Goal: Transaction & Acquisition: Purchase product/service

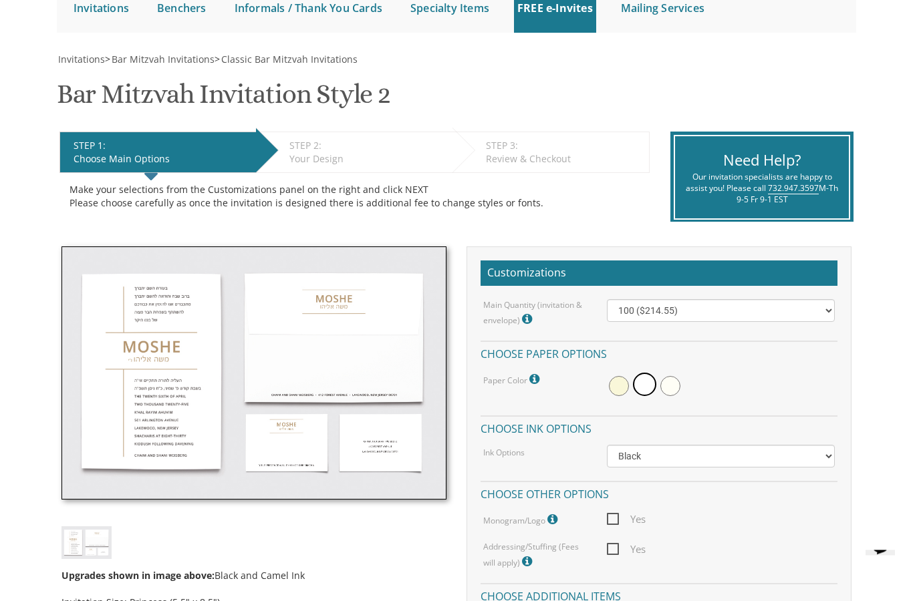
scroll to position [151, 0]
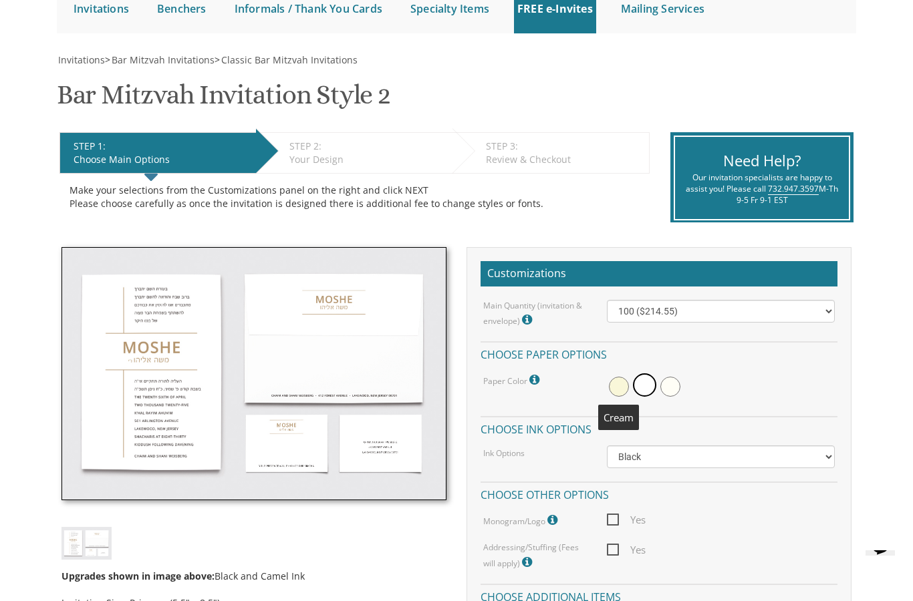
click at [615, 377] on span at bounding box center [619, 387] width 20 height 20
click at [648, 386] on span at bounding box center [646, 387] width 20 height 20
click at [711, 446] on select "Black Colored Ink ($65.00) Black + One Color ($100.00) Two Colors ($137.95)" at bounding box center [721, 457] width 228 height 23
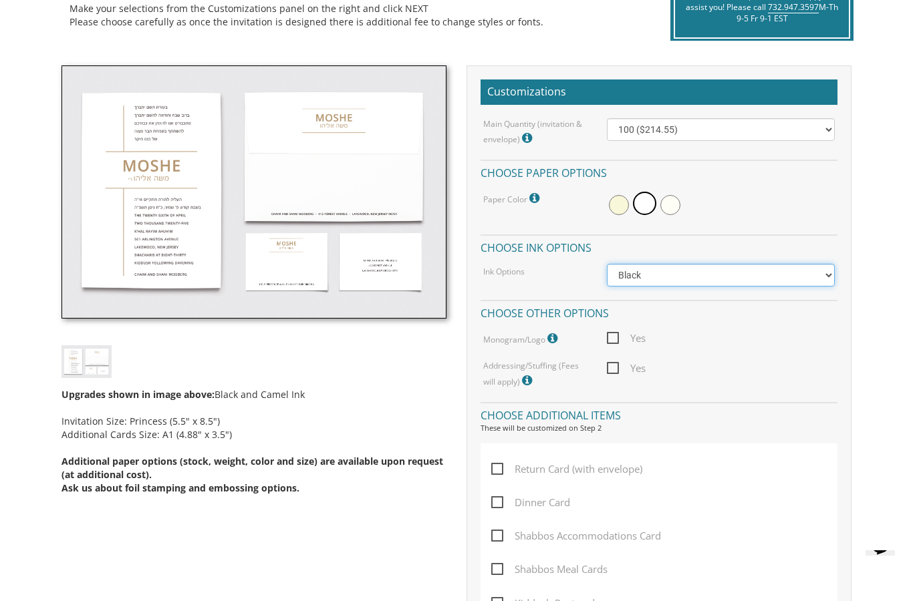
scroll to position [331, 0]
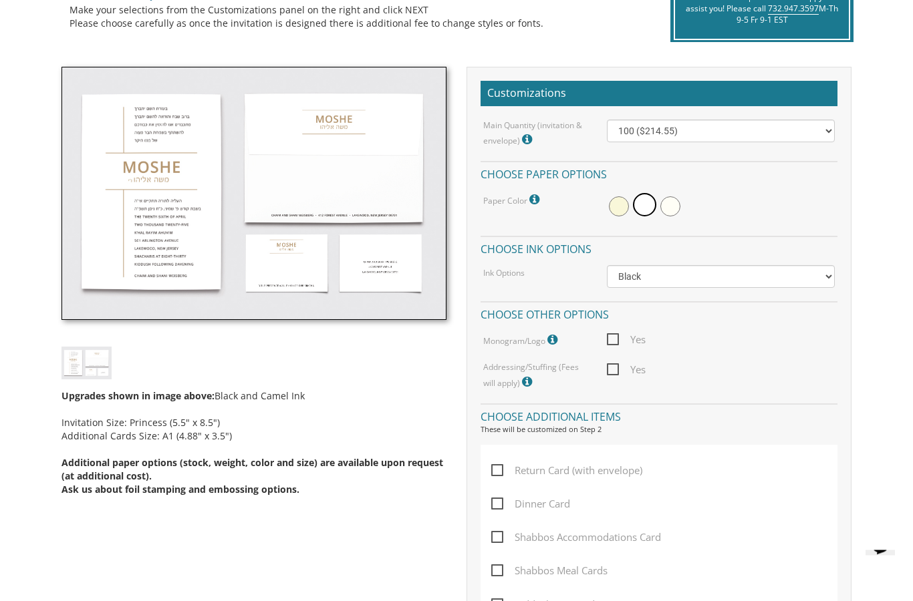
click at [558, 335] on icon at bounding box center [553, 341] width 13 height 12
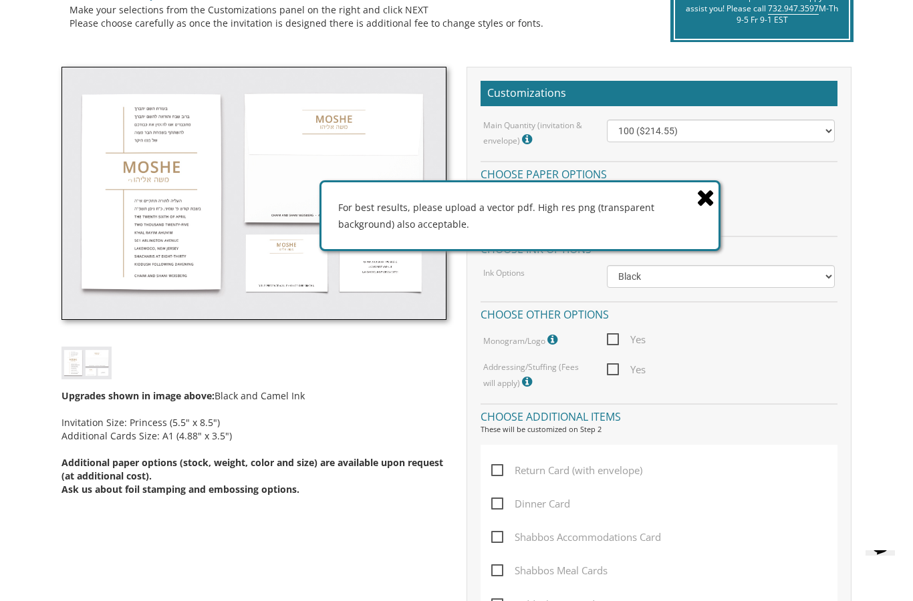
click at [526, 378] on icon at bounding box center [528, 382] width 13 height 12
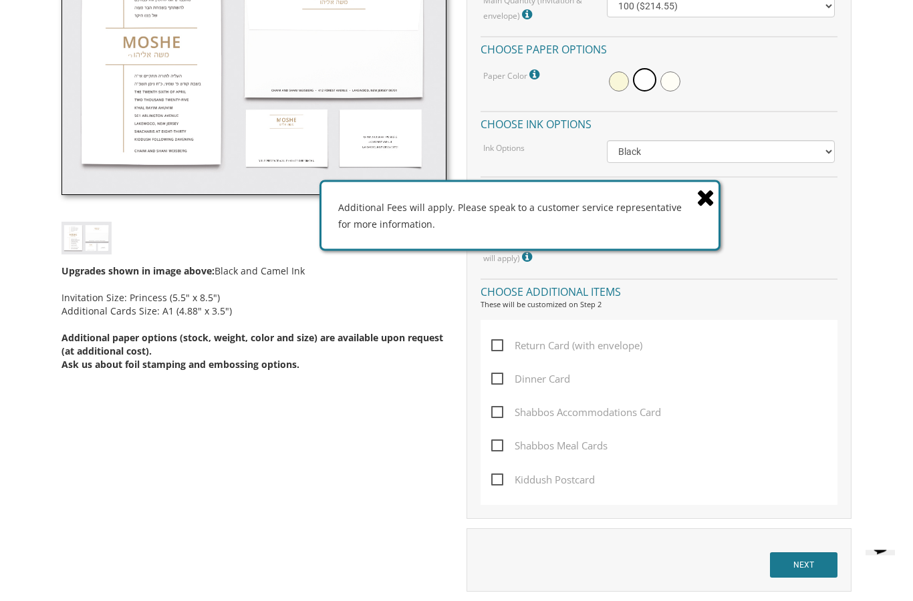
scroll to position [456, 0]
click at [491, 373] on span "Dinner Card" at bounding box center [530, 379] width 79 height 17
click at [491, 373] on input "Dinner Card" at bounding box center [495, 377] width 9 height 9
checkbox input "true"
click at [697, 209] on icon at bounding box center [705, 197] width 19 height 23
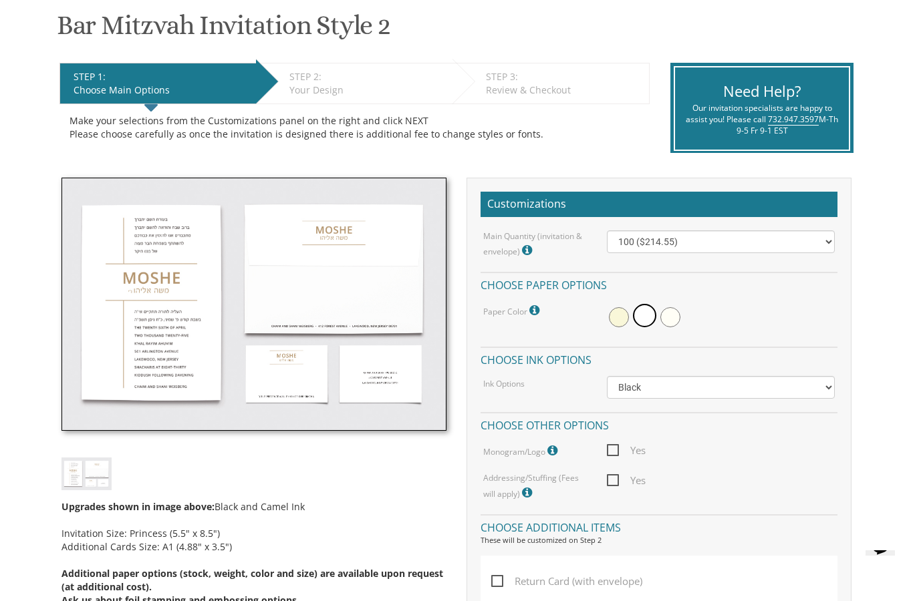
scroll to position [0, 0]
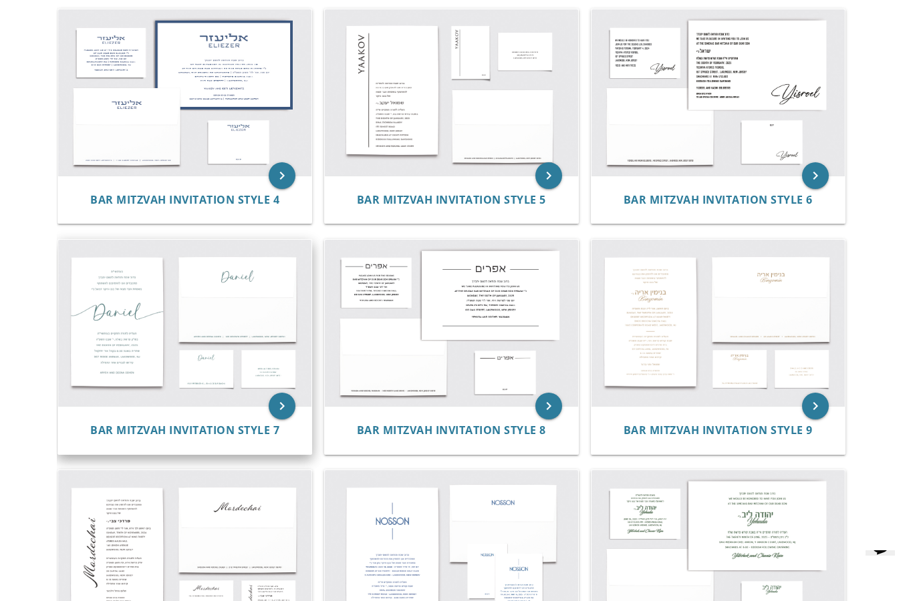
scroll to position [514, 0]
